Goal: Transaction & Acquisition: Download file/media

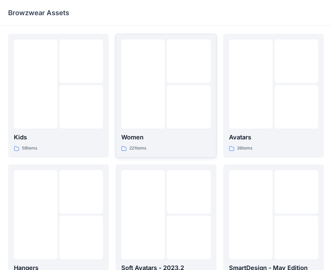
click at [159, 91] on div at bounding box center [143, 83] width 44 height 89
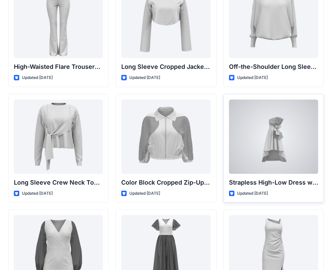
scroll to position [68, 0]
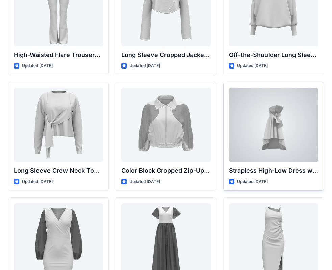
click at [274, 122] on div at bounding box center [273, 125] width 89 height 74
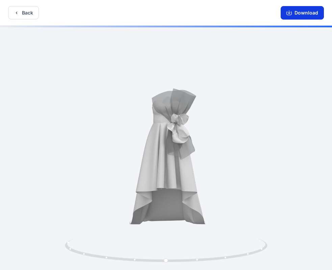
click at [304, 15] on button "Download" at bounding box center [301, 13] width 43 height 14
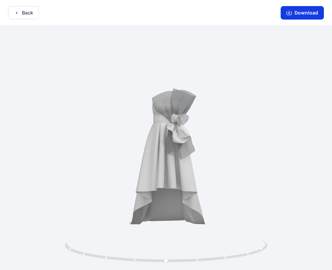
click at [312, 14] on button "Download" at bounding box center [301, 13] width 43 height 14
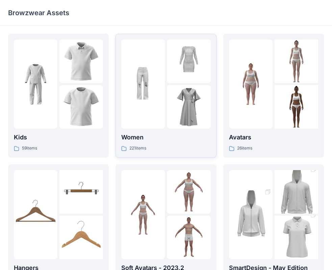
click at [143, 110] on div at bounding box center [143, 83] width 44 height 89
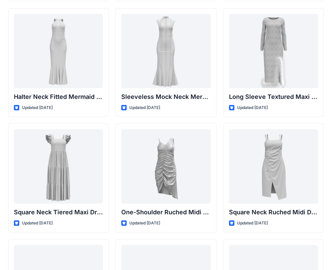
scroll to position [440, 0]
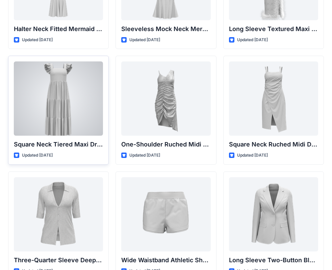
click at [85, 89] on div at bounding box center [58, 98] width 89 height 74
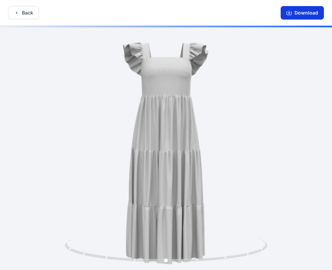
click at [307, 14] on button "Download" at bounding box center [301, 13] width 43 height 14
